Goal: Contribute content: Contribute content

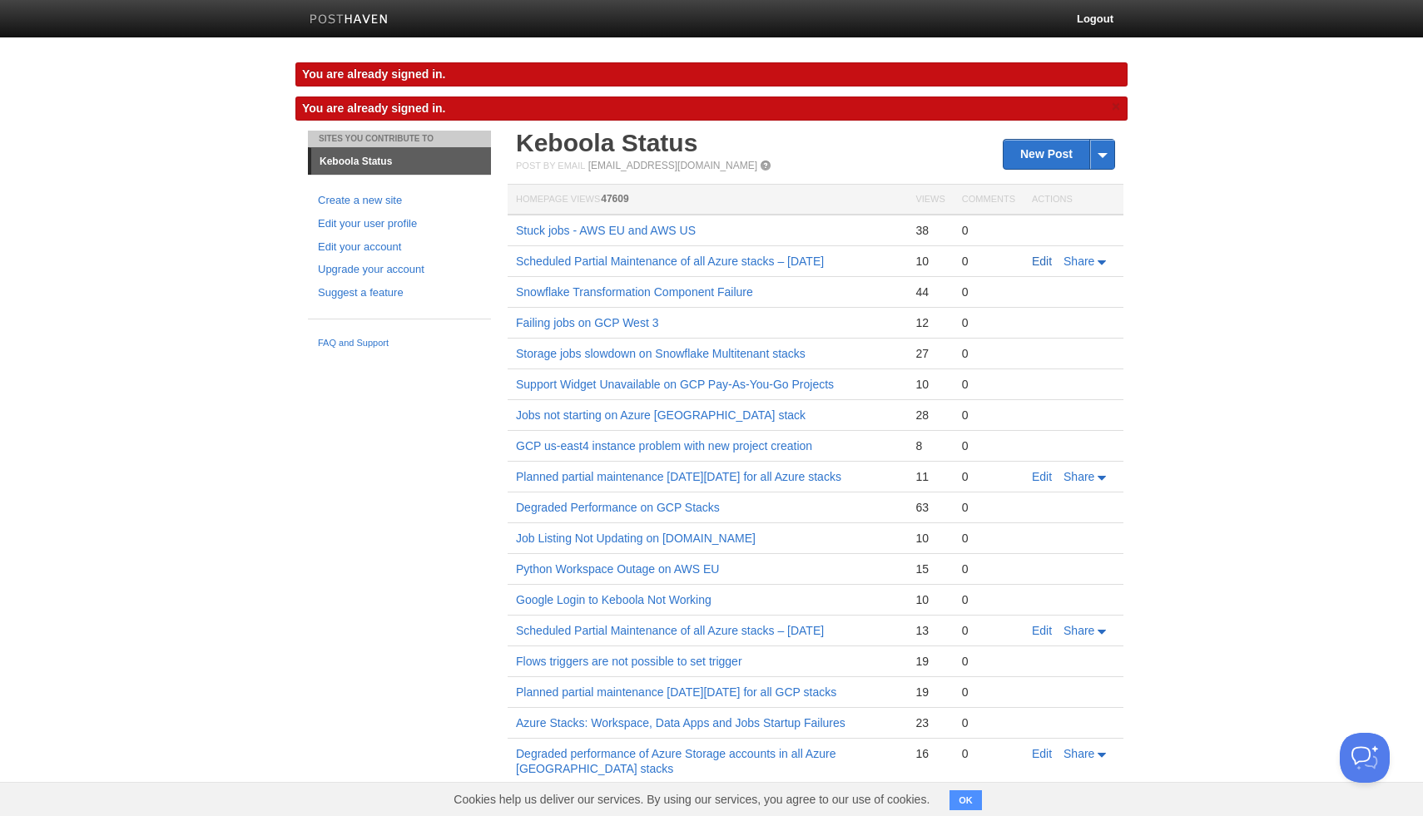
click at [1045, 257] on link "Edit" at bounding box center [1042, 261] width 20 height 13
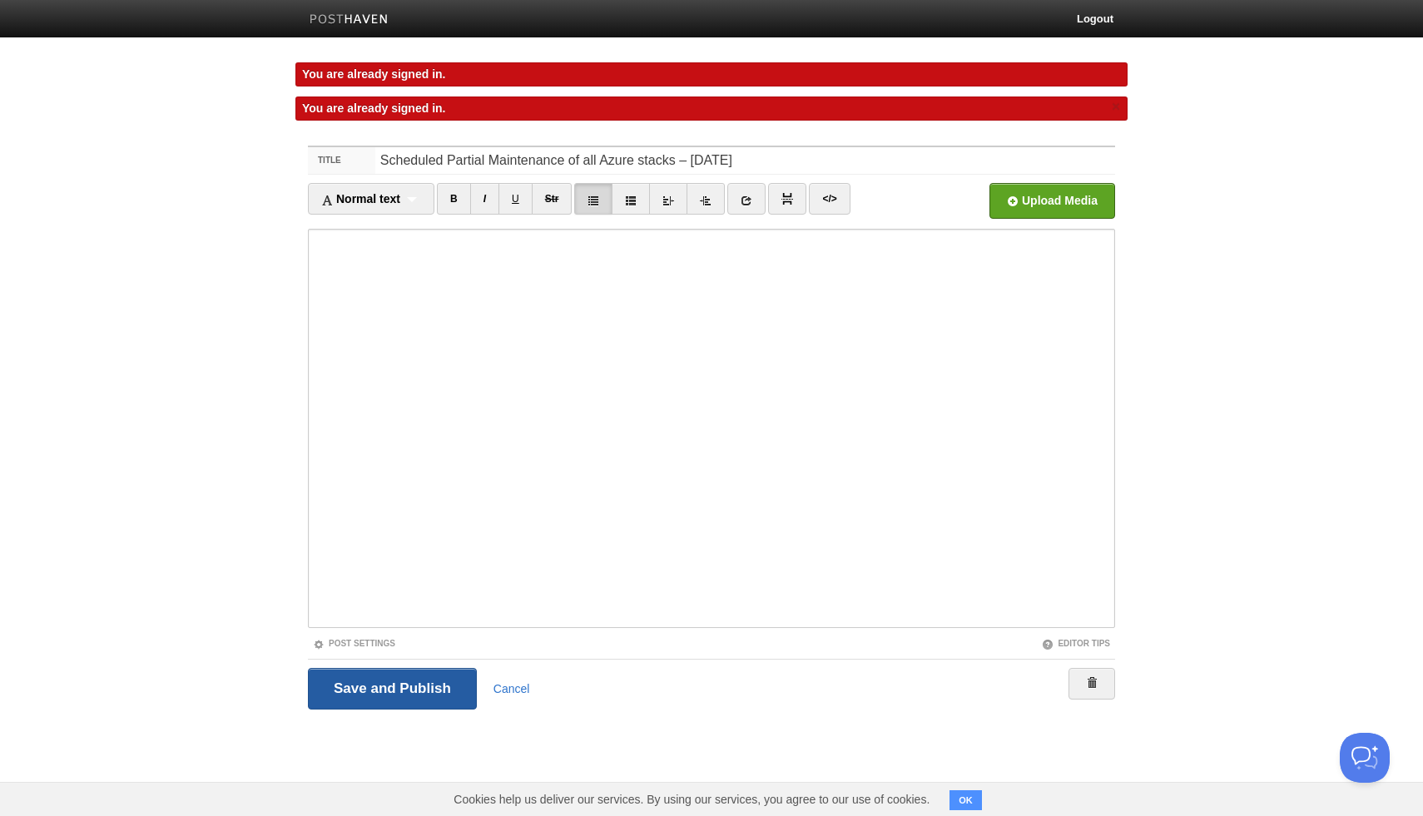
click at [361, 686] on input "Save and Publish" at bounding box center [392, 689] width 169 height 42
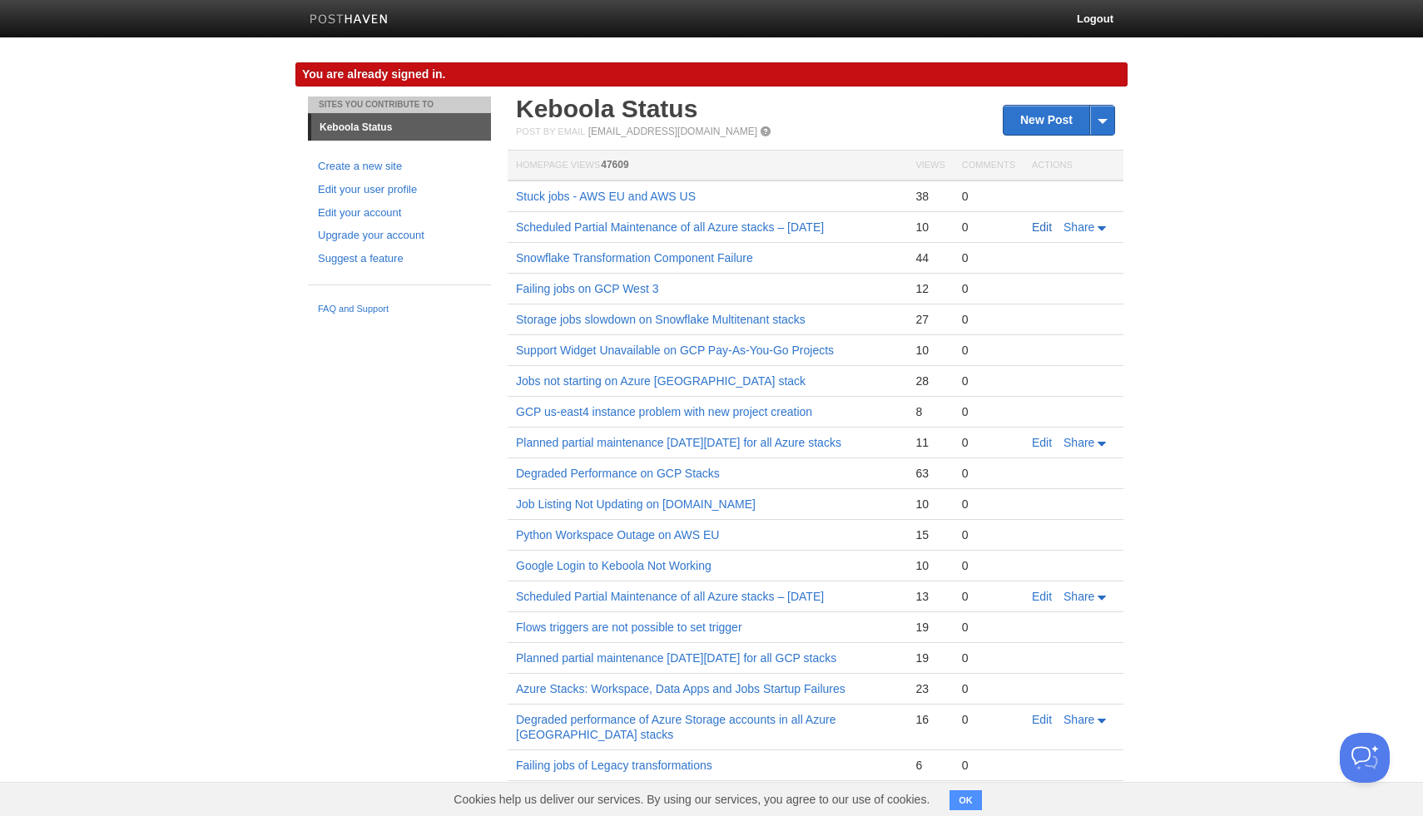
click at [1039, 225] on link "Edit" at bounding box center [1042, 227] width 20 height 13
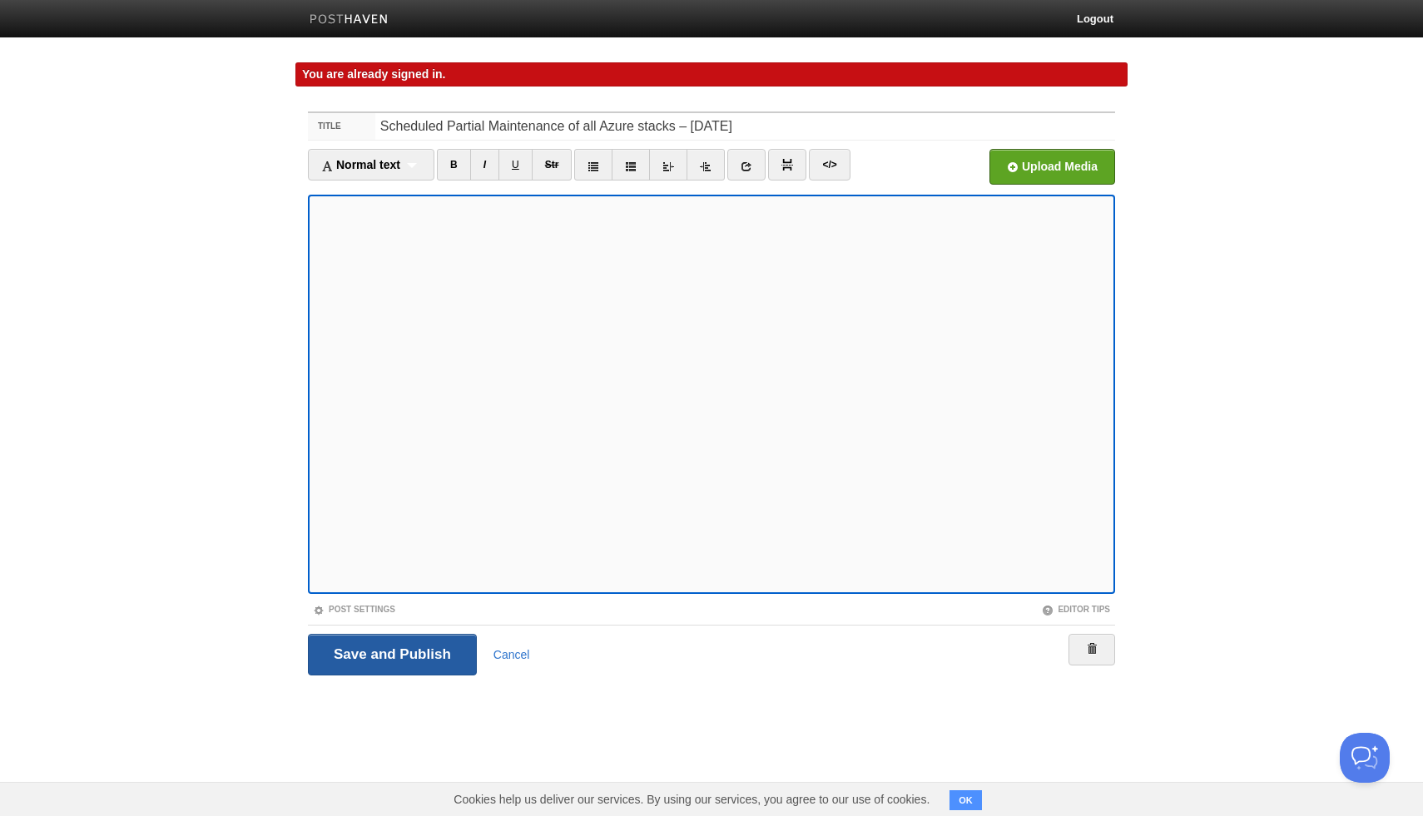
click at [461, 642] on input "Save and Publish" at bounding box center [392, 655] width 169 height 42
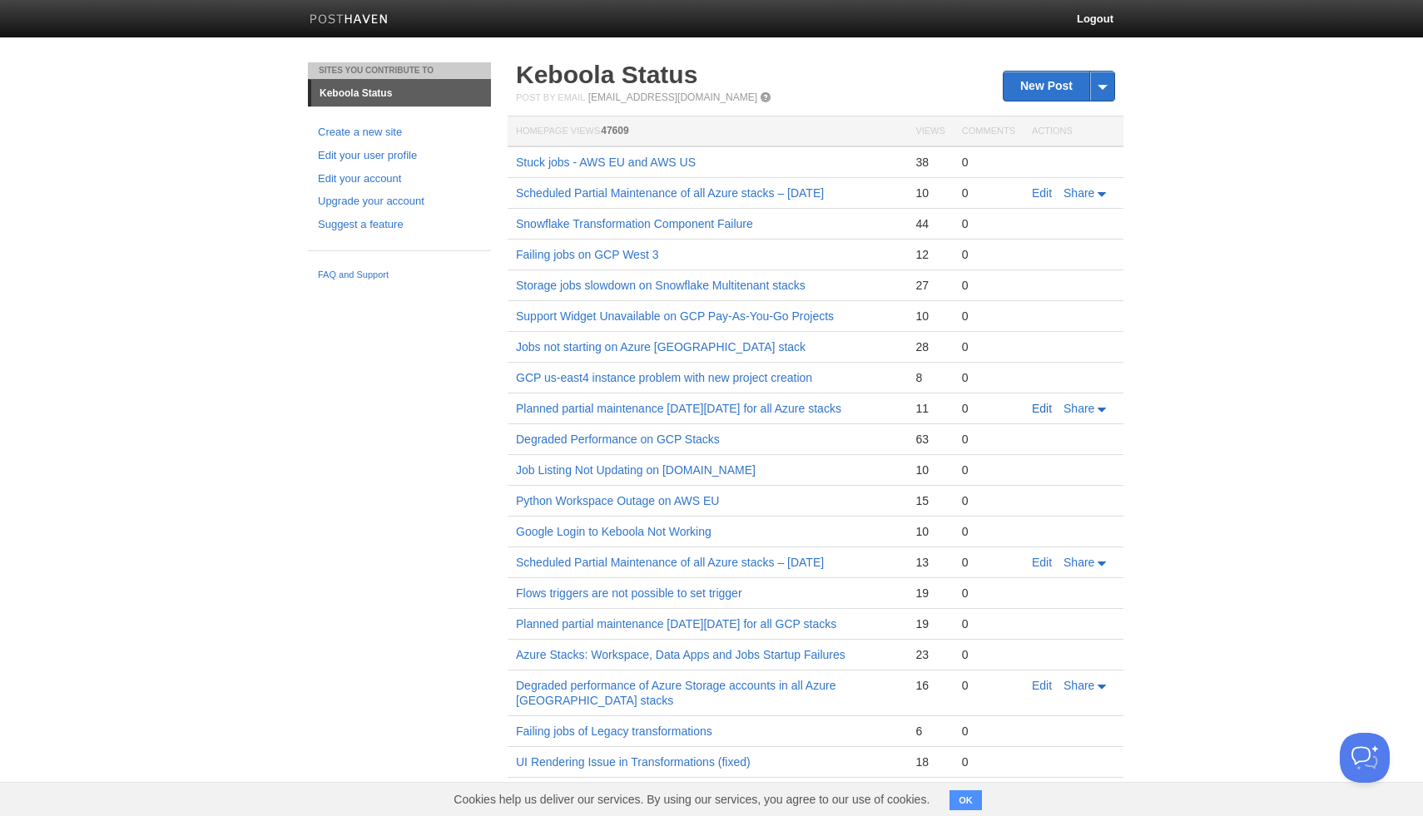
click at [1042, 407] on link "Edit" at bounding box center [1042, 408] width 20 height 13
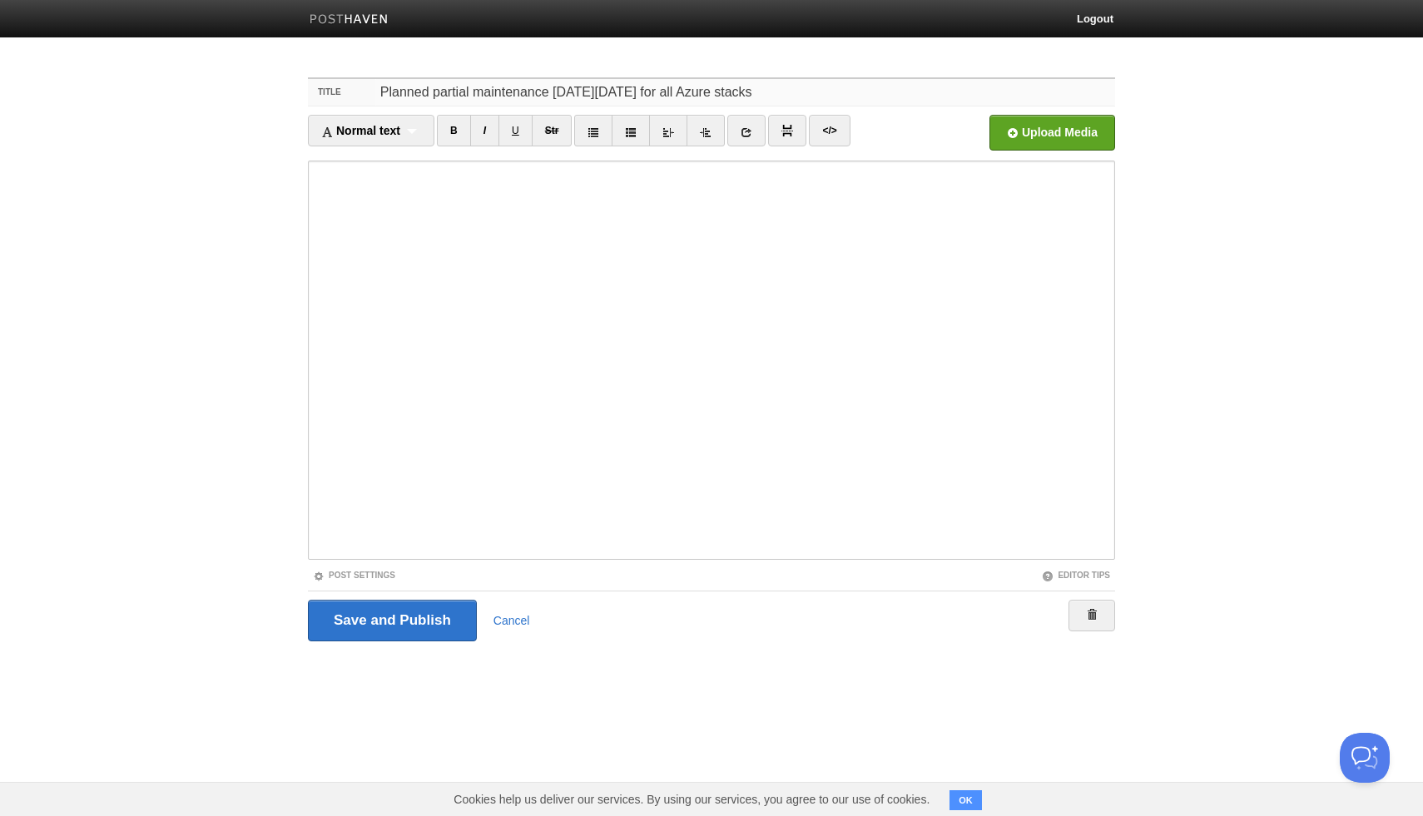
click at [419, 81] on input "Planned partial maintenance [DATE][DATE] for all Azure stacks" at bounding box center [745, 92] width 740 height 27
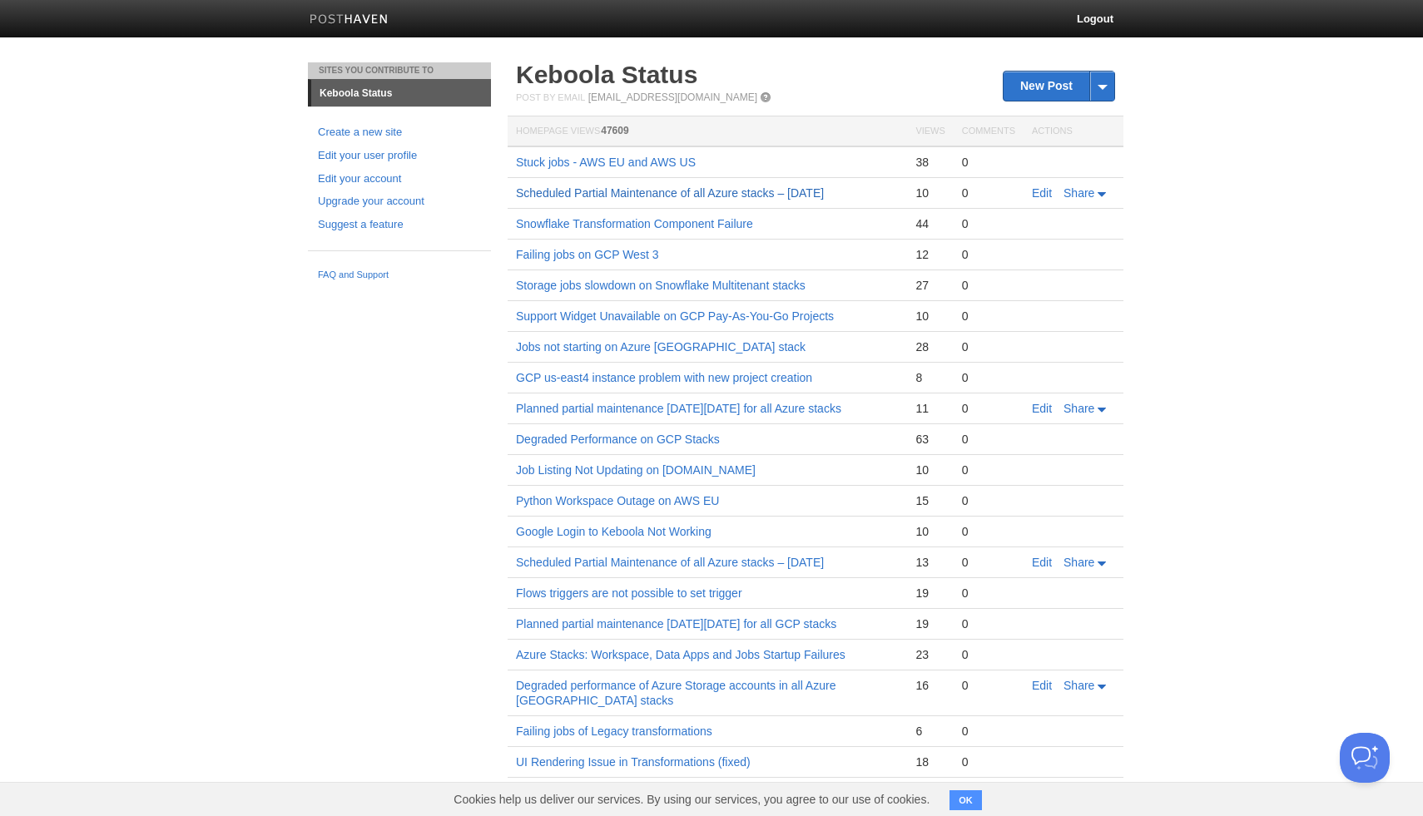
click at [721, 191] on link "Scheduled Partial Maintenance of all Azure stacks – [DATE]" at bounding box center [670, 192] width 308 height 13
click at [1043, 91] on link "New Post" at bounding box center [1058, 86] width 111 height 29
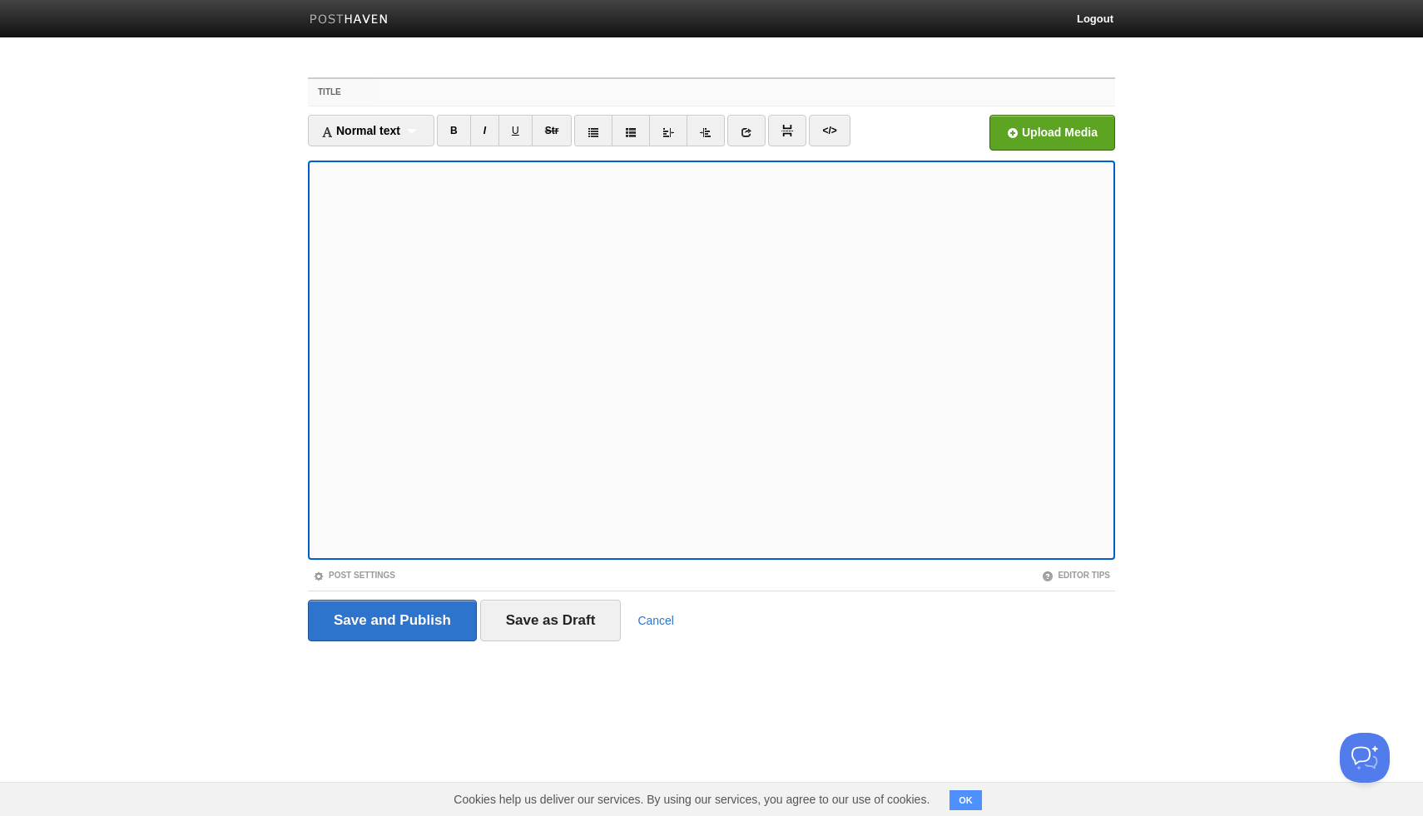
click at [529, 94] on input "Title" at bounding box center [745, 92] width 740 height 27
paste input "Planned partial maintenance [DATE][DATE] for all Azure stacks"
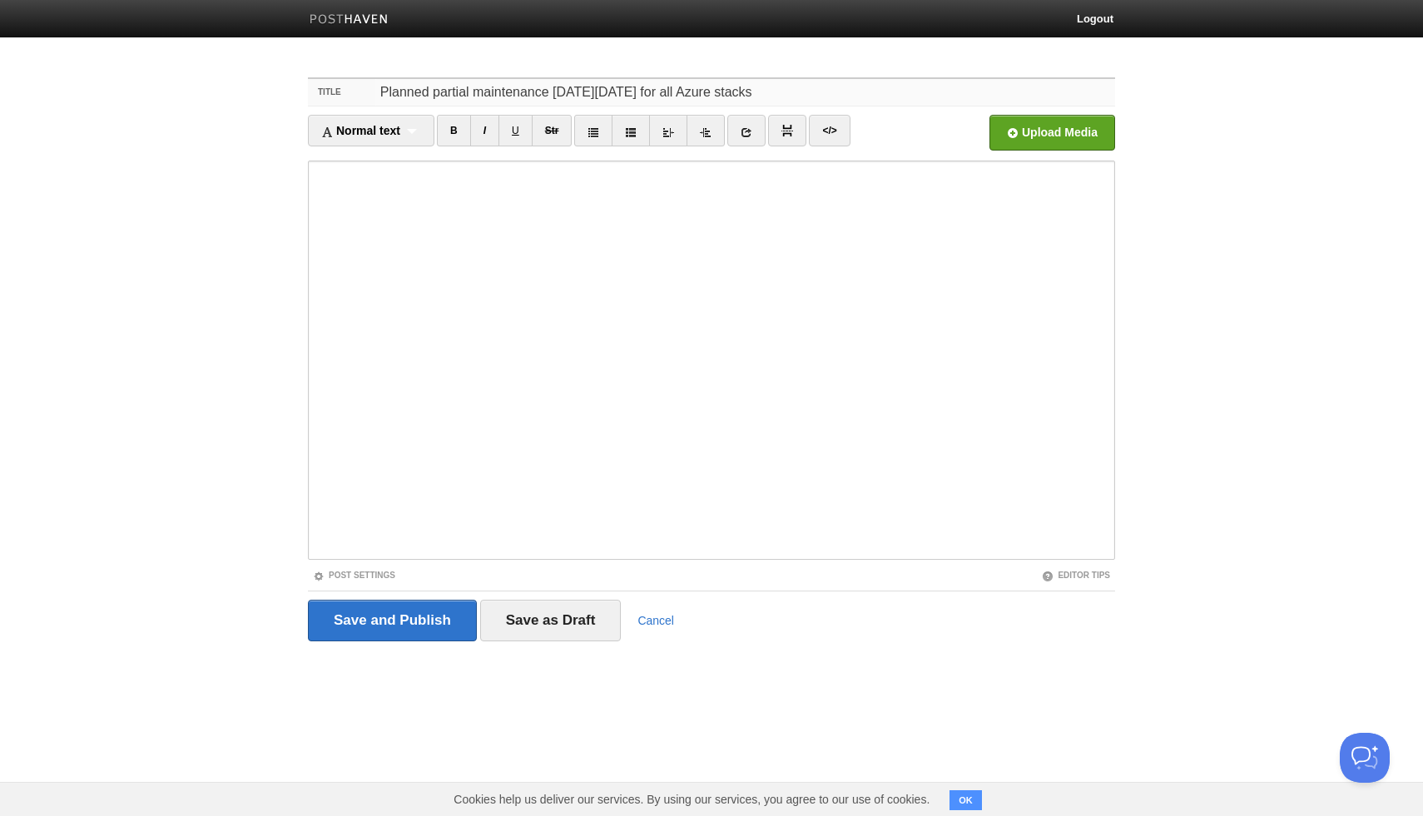
click at [637, 92] on input "Planned partial maintenance [DATE][DATE] for all Azure stacks" at bounding box center [745, 92] width 740 height 27
type input "Planned partial maintenance on Saturday, August 16, 2025 for all Azure stacks"
click at [568, 610] on input "Save as Draft" at bounding box center [550, 621] width 141 height 42
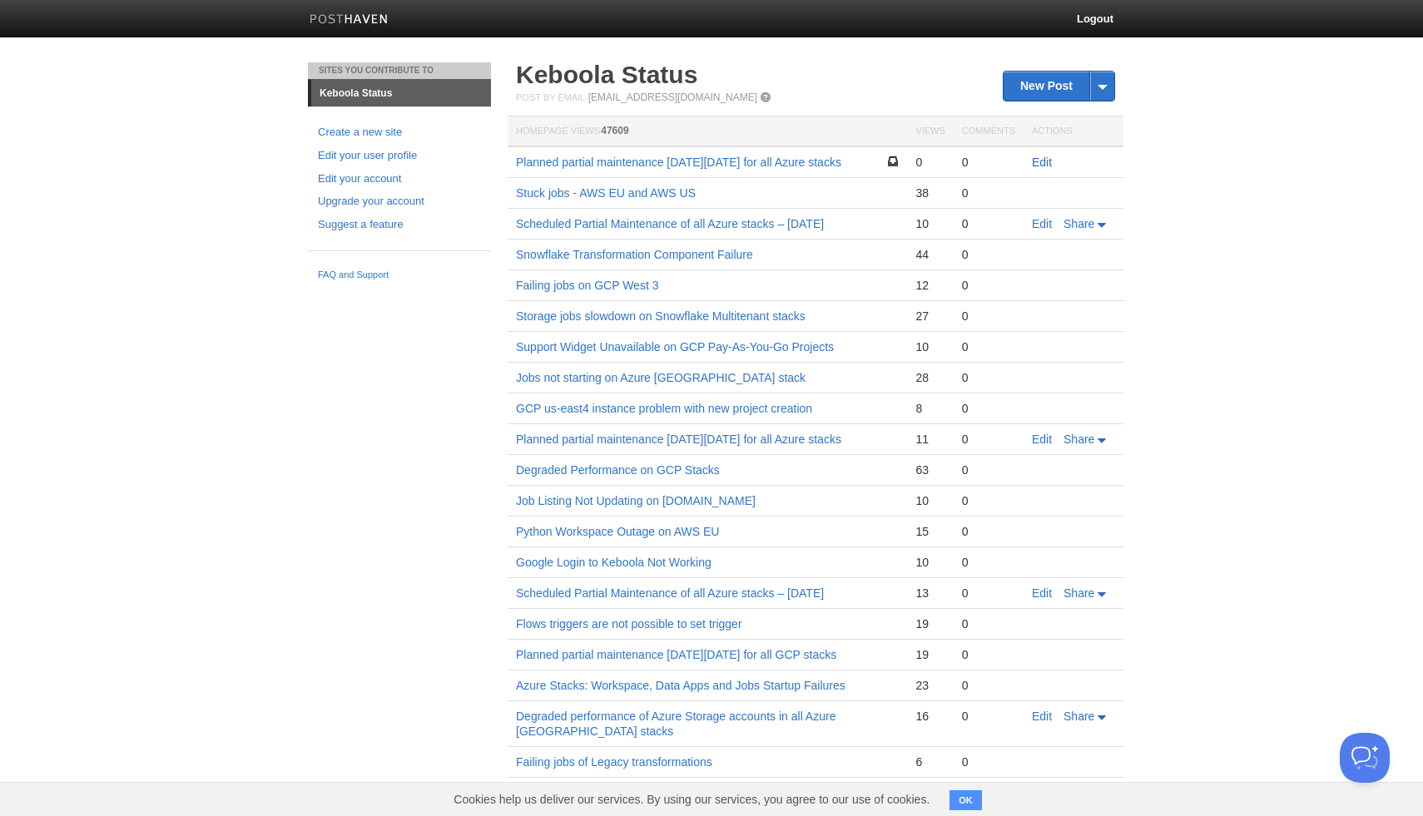
click at [1042, 161] on link "Edit" at bounding box center [1042, 162] width 20 height 13
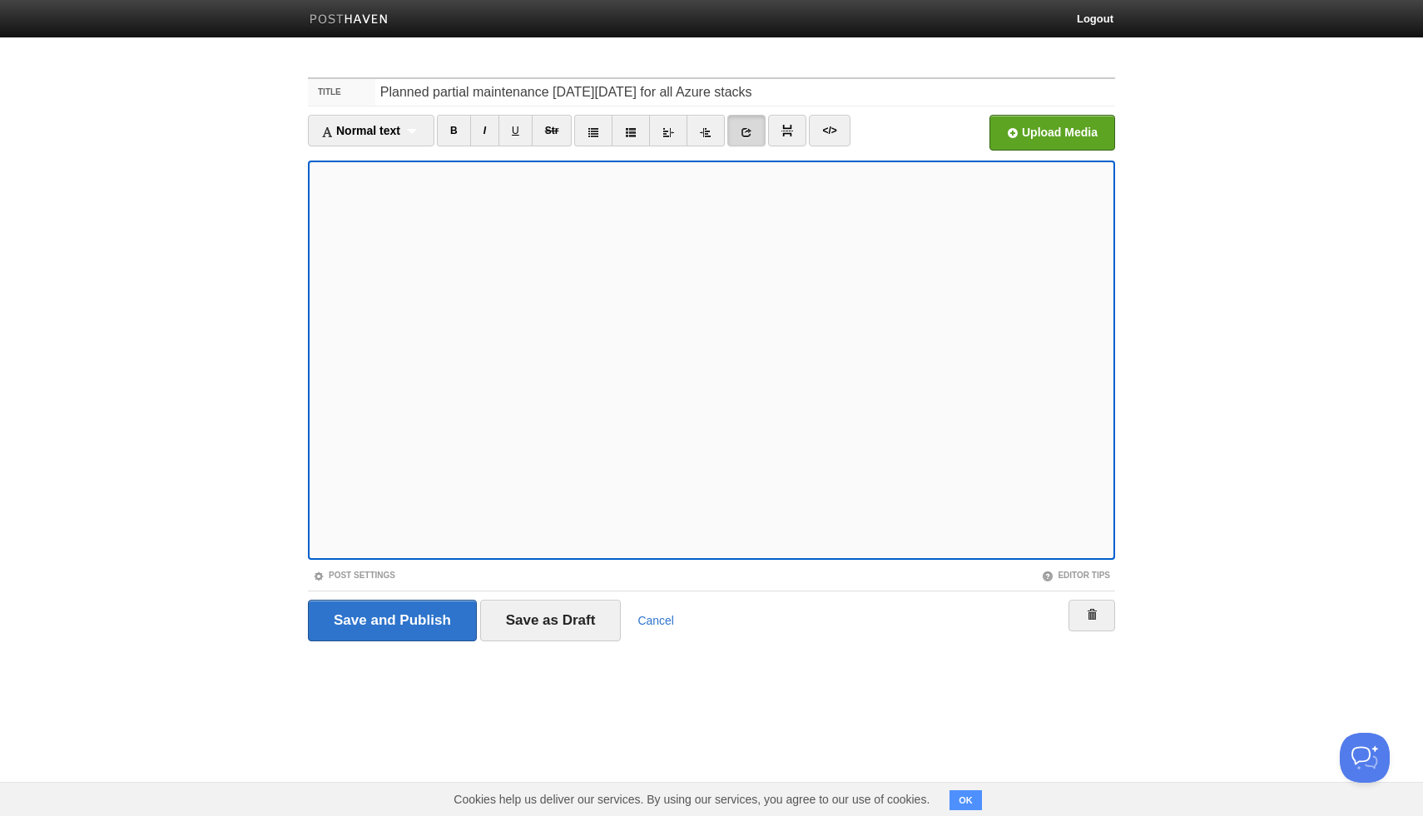
click at [750, 133] on icon at bounding box center [747, 132] width 12 height 12
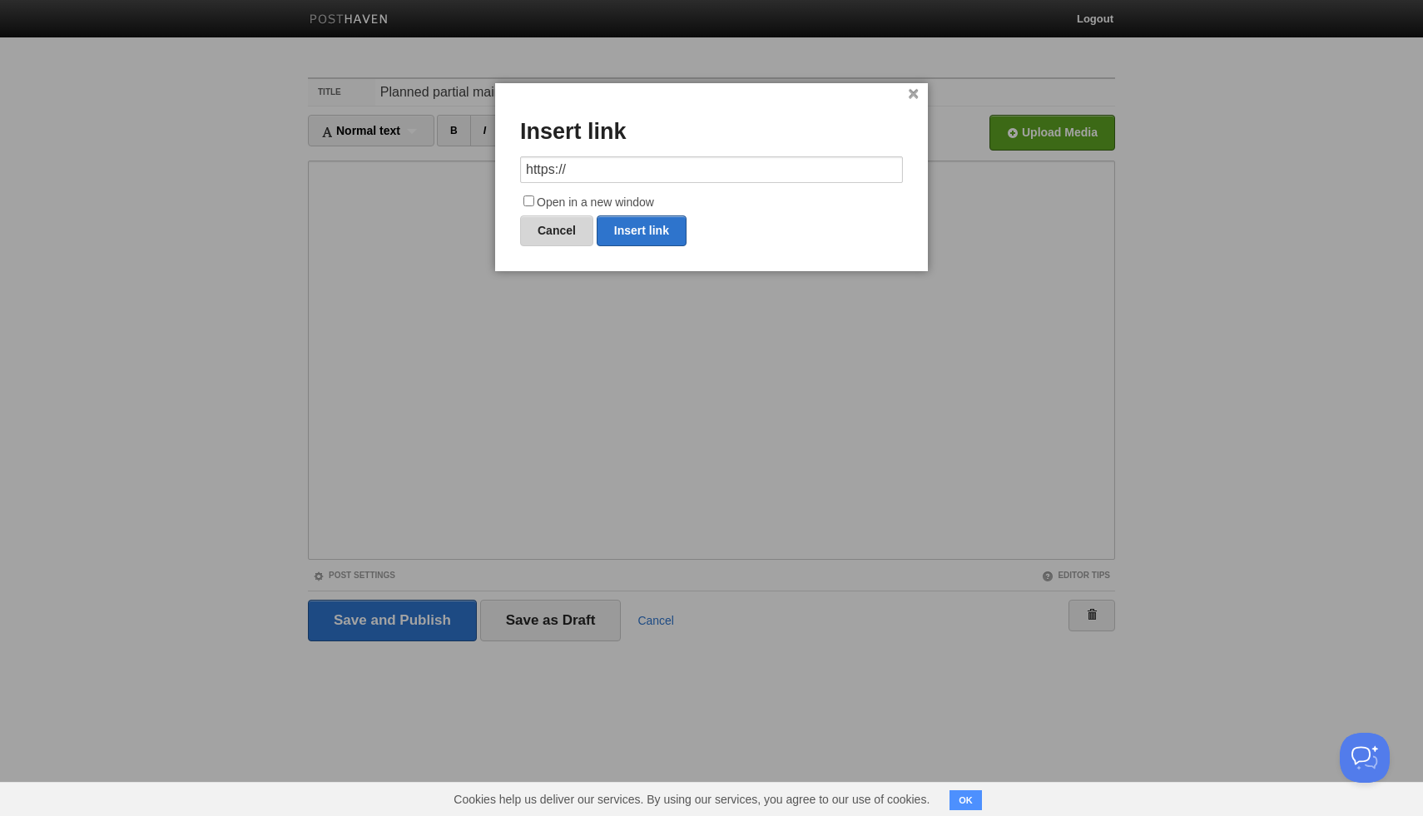
click at [569, 236] on link "Cancel" at bounding box center [556, 231] width 73 height 31
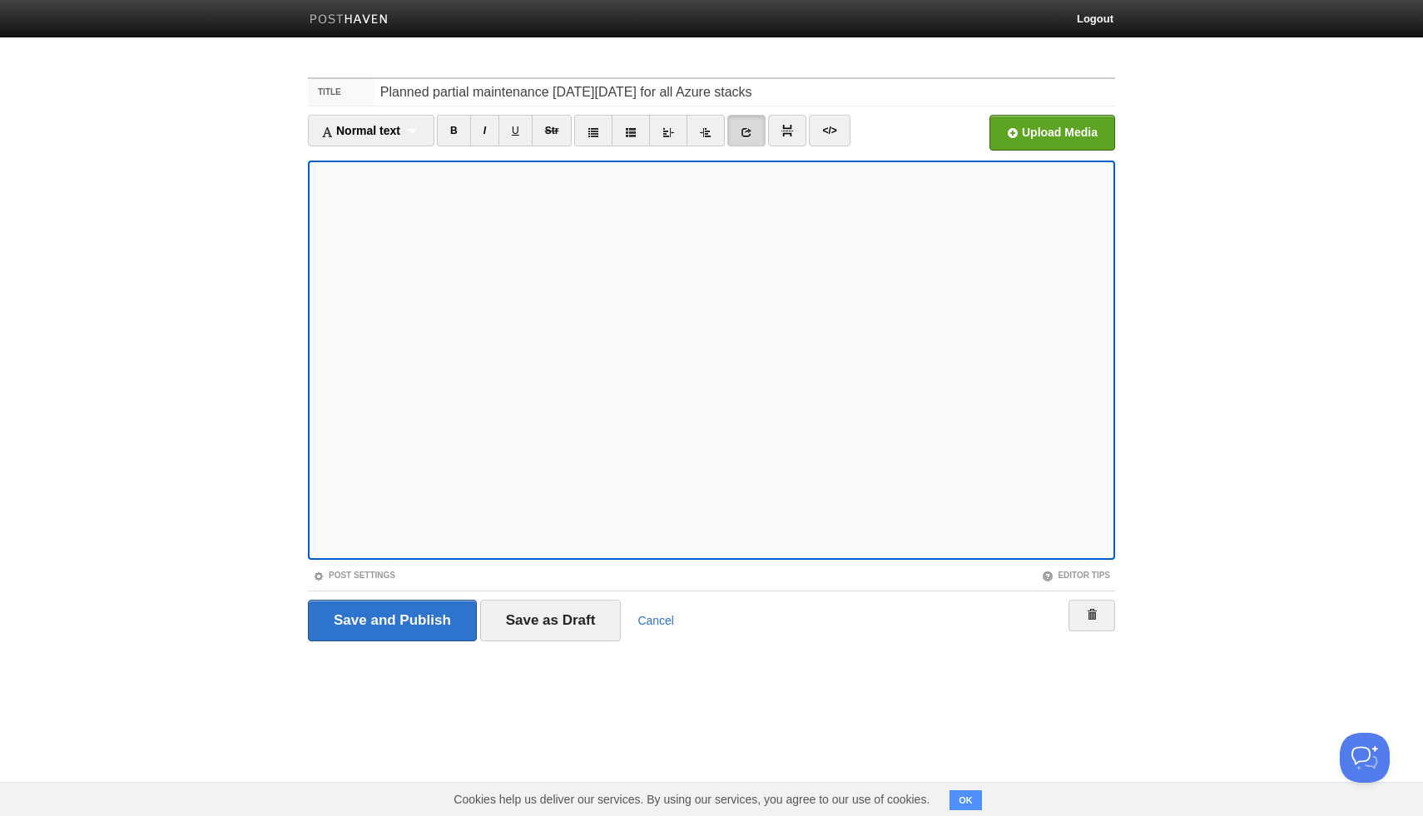
click at [855, 130] on ul "Normal text Normal text Heading 1 Heading 2 Heading 3 B I U Str </>" at bounding box center [611, 135] width 606 height 40
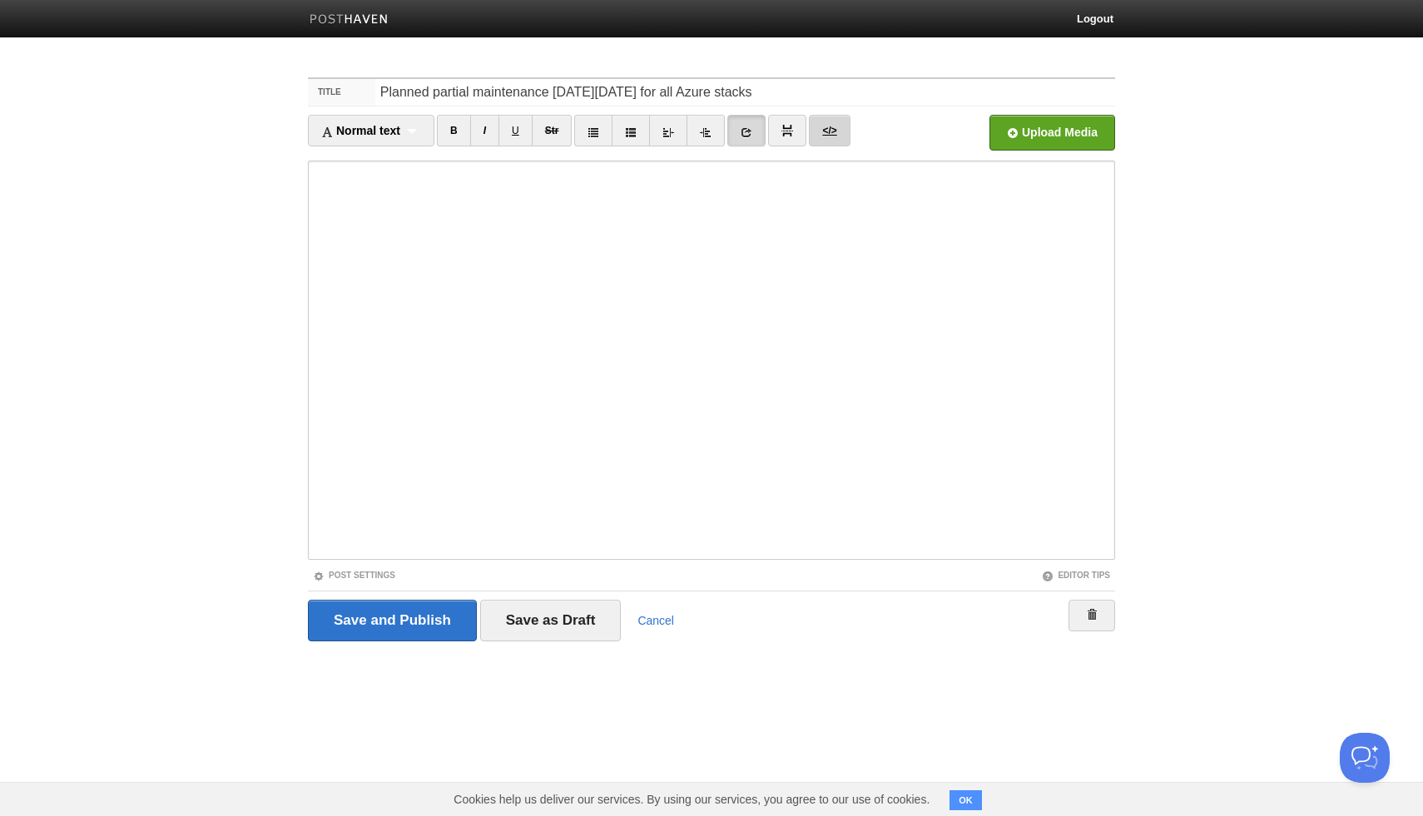
click at [835, 129] on link "</>" at bounding box center [829, 131] width 41 height 32
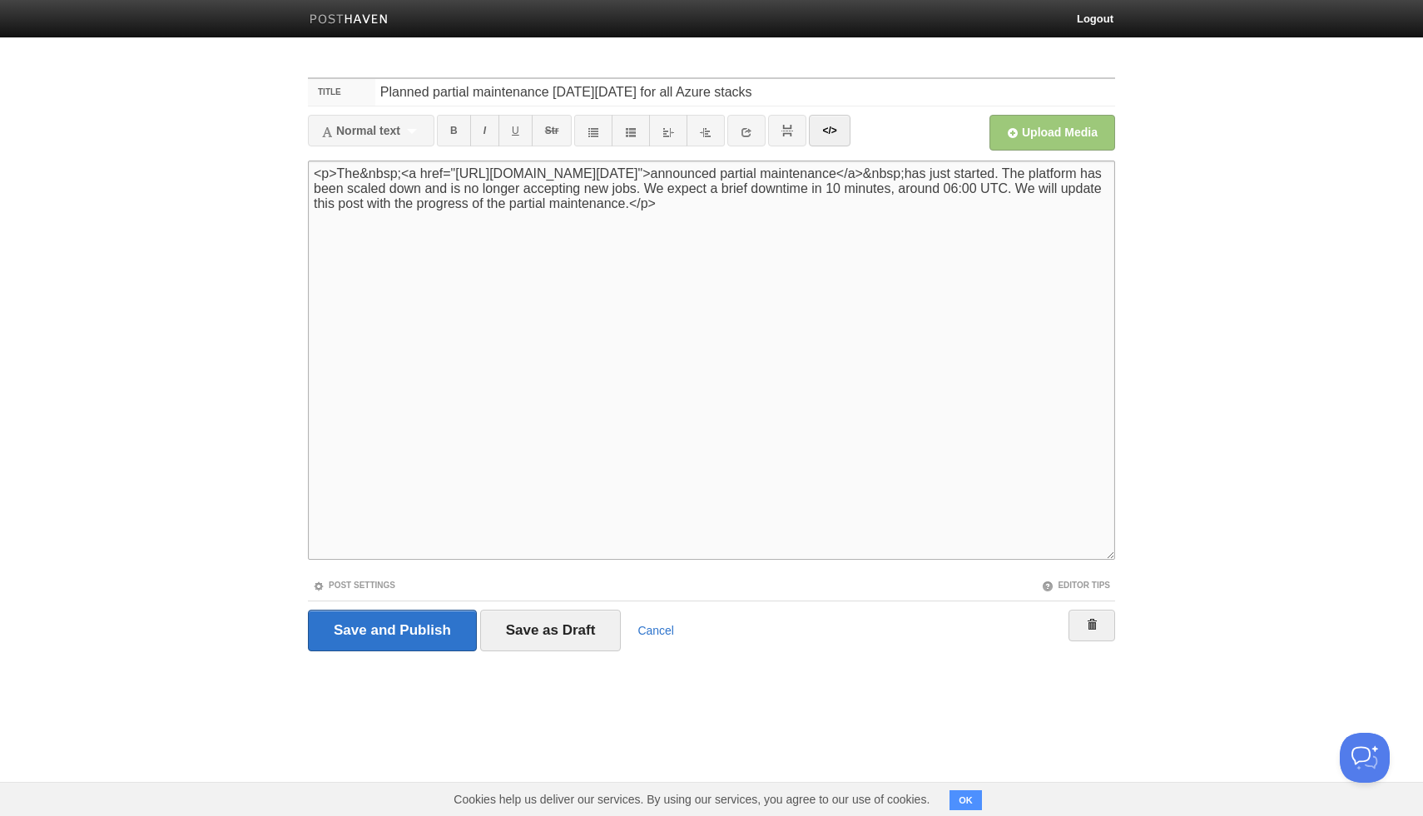
click at [451, 180] on textarea "<p>The <a href="https://status.keboola.com/scheduled-partial-maintenance-of-all…" at bounding box center [711, 360] width 807 height 399
click at [1019, 176] on textarea "<p>The <a href="https://status.keboola.com/scheduled-partial-maintenance-of-all…" at bounding box center [711, 360] width 807 height 399
paste textarea "https://status.keboola.com/scheduled-partial-maintenance-of-all-azure-stacks-au…"
type textarea "<p>The&nbsp;<a href="https://status.keboola.com/scheduled-partial-maintenance-o…"
click at [539, 618] on input "Save as Draft" at bounding box center [550, 631] width 141 height 42
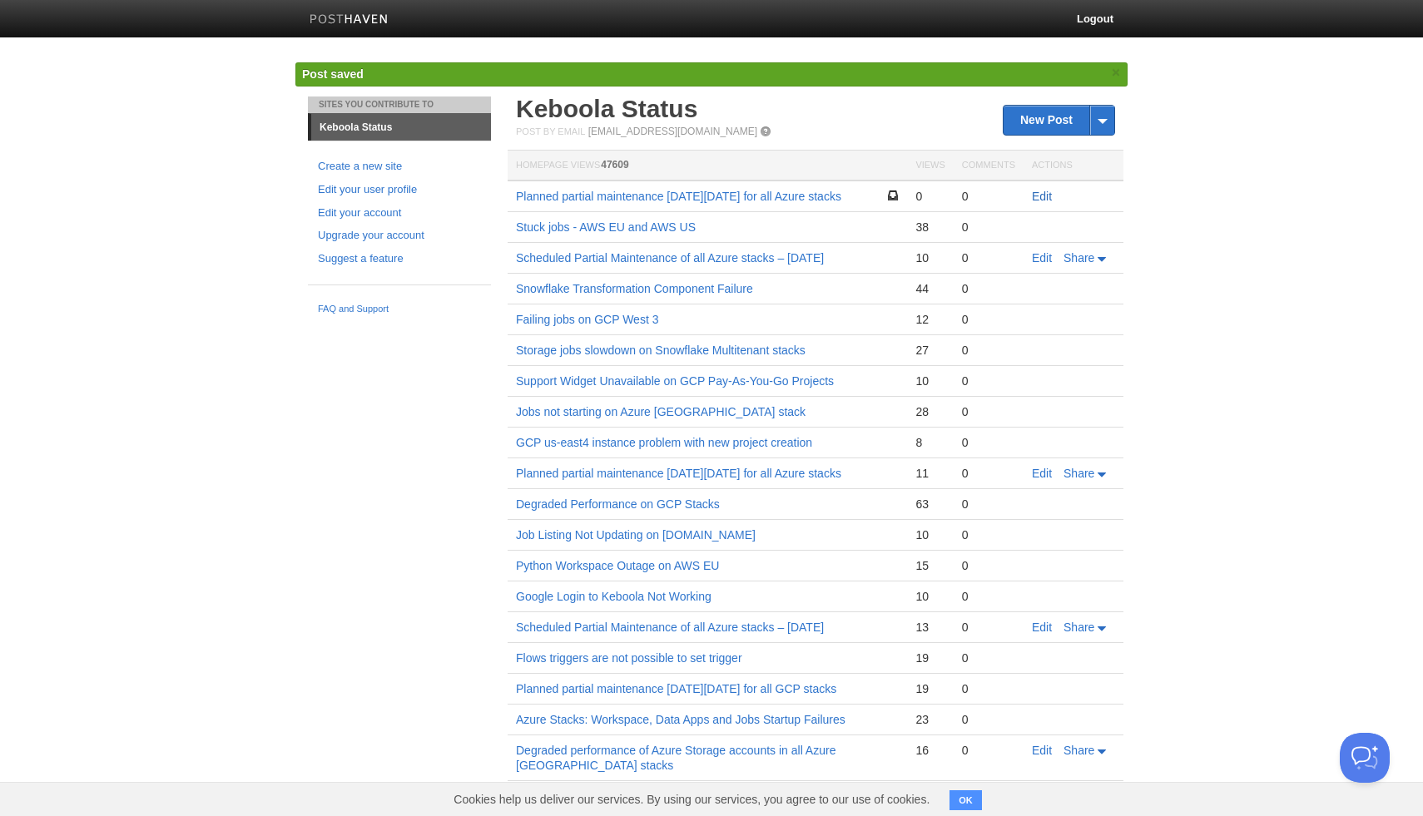
click at [1035, 197] on link "Edit" at bounding box center [1042, 196] width 20 height 13
